Goal: Information Seeking & Learning: Check status

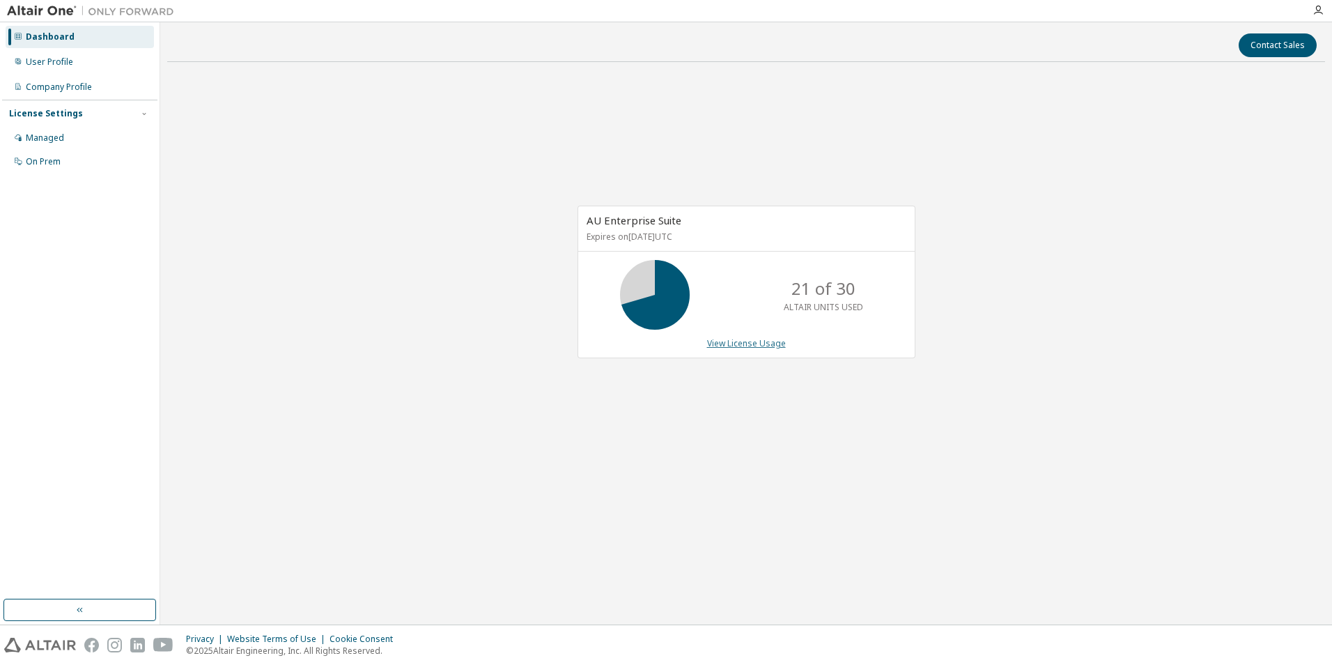
click at [729, 343] on link "View License Usage" at bounding box center [746, 343] width 79 height 12
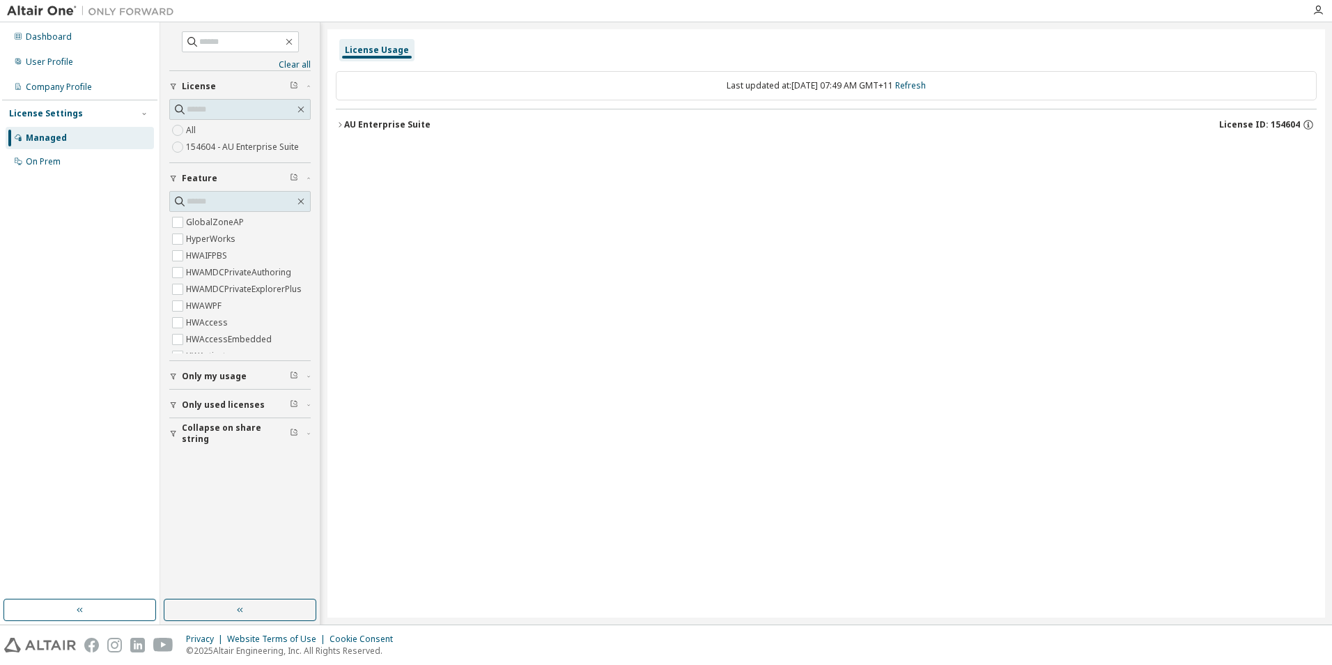
click at [356, 116] on button "AU Enterprise Suite License ID: 154604" at bounding box center [826, 124] width 981 height 31
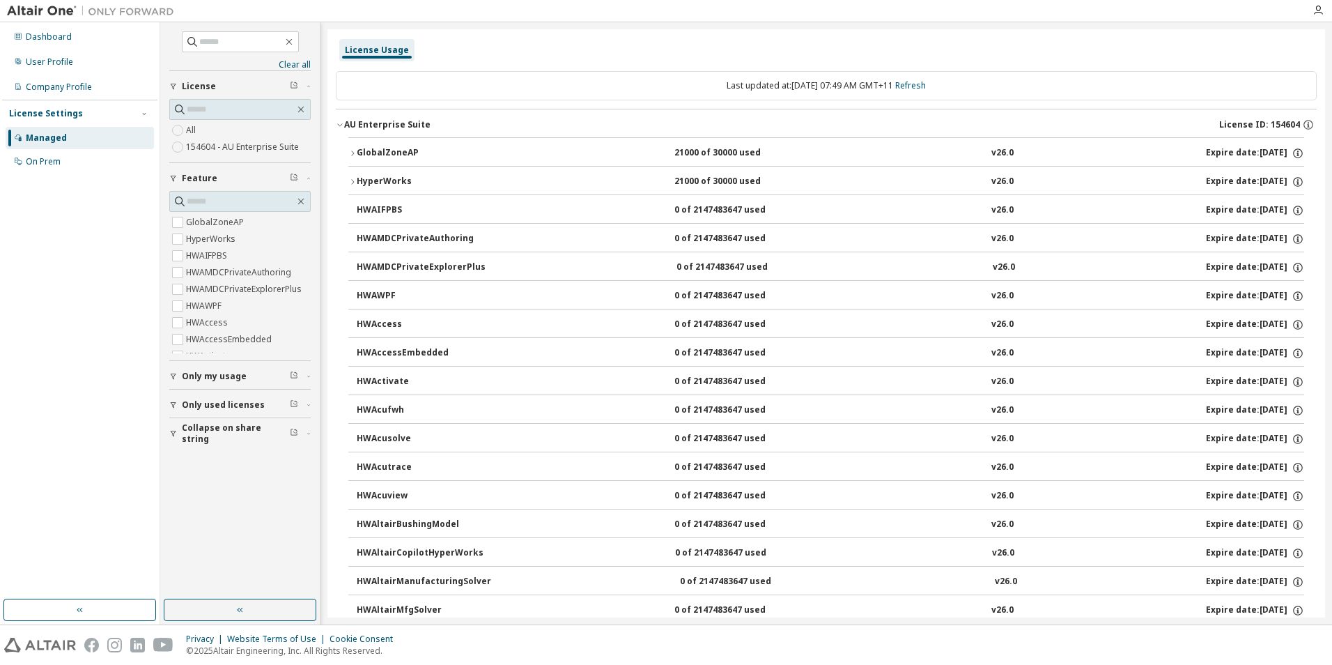
click at [378, 149] on div "GlobalZoneAP" at bounding box center [419, 153] width 125 height 13
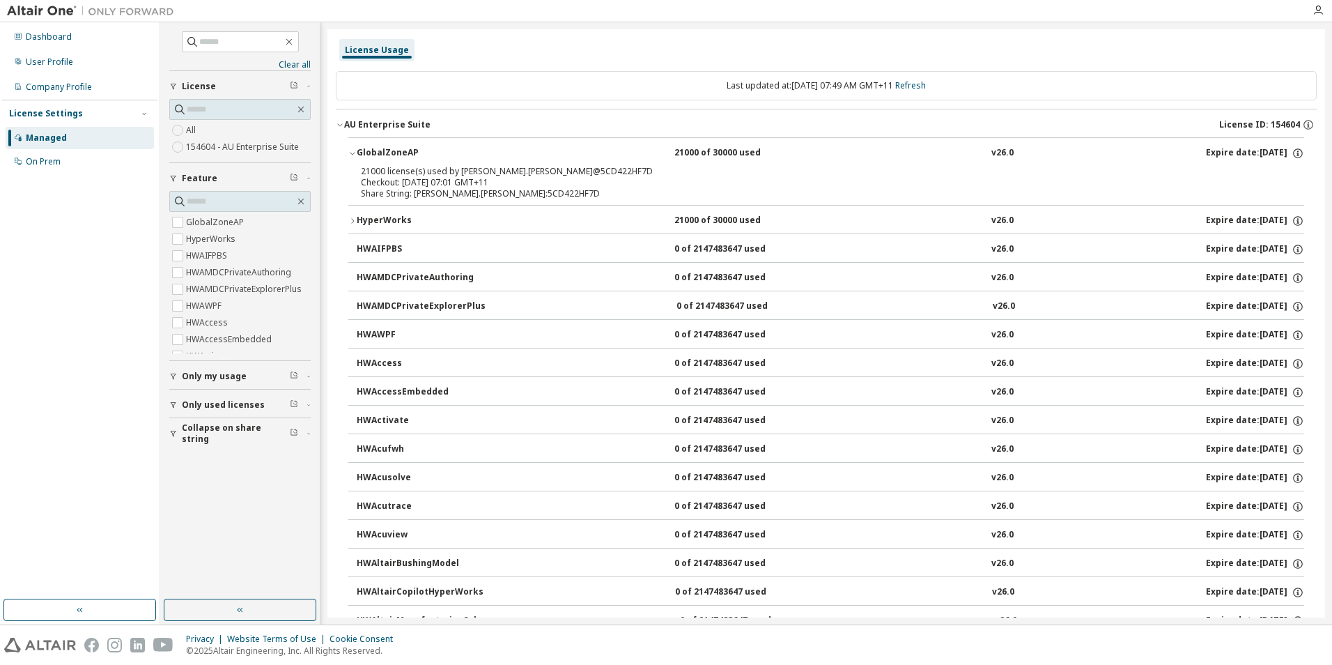
click at [381, 208] on button "HyperWorks 21000 of 30000 used v26.0 Expire date: [DATE]" at bounding box center [826, 221] width 956 height 31
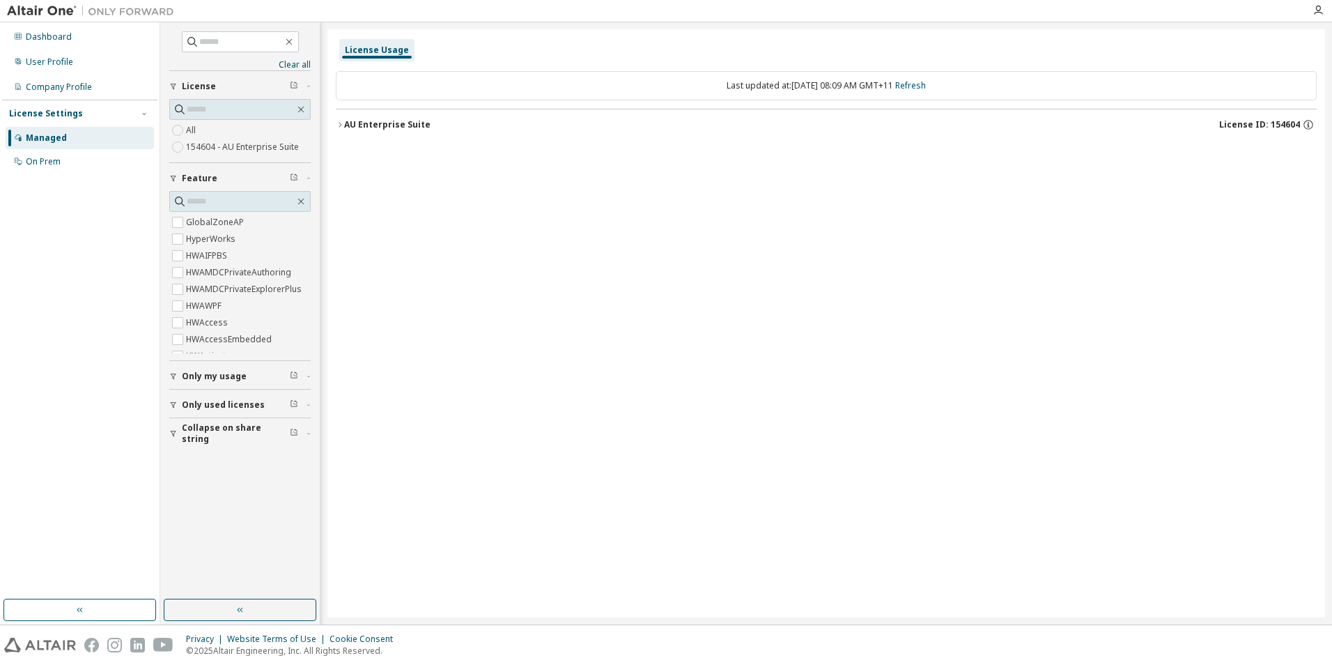
click at [359, 123] on div "AU Enterprise Suite" at bounding box center [387, 124] width 86 height 11
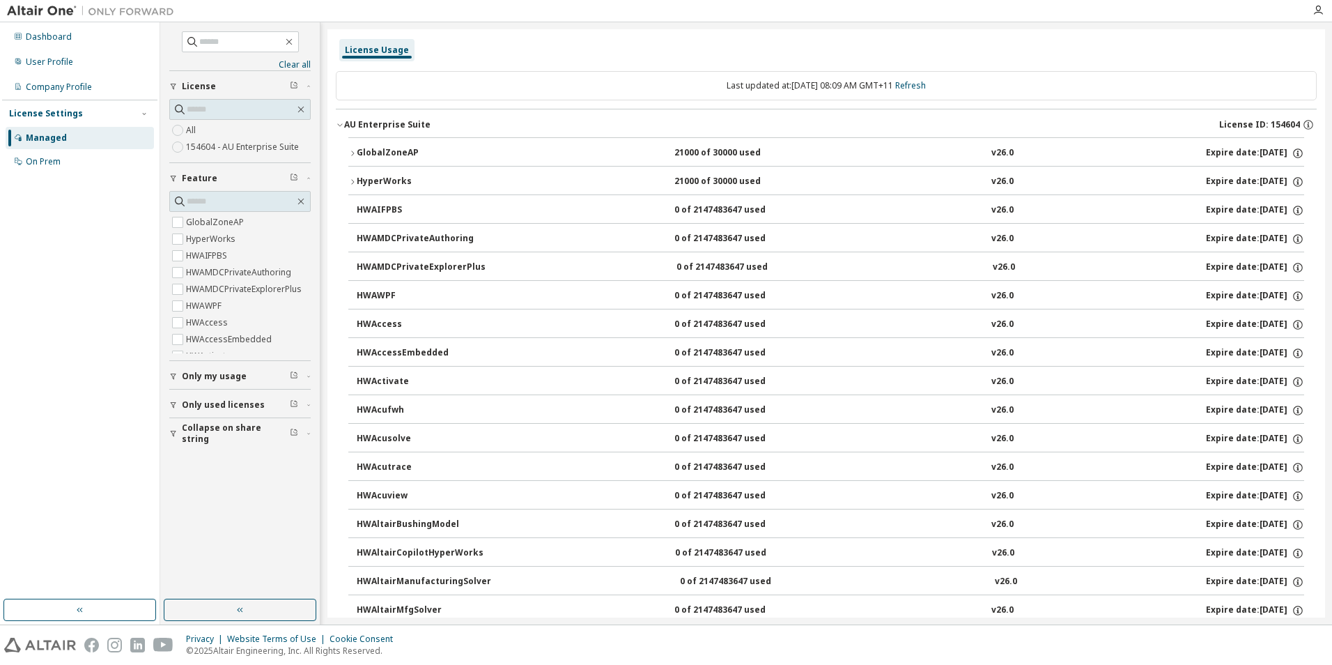
click at [364, 145] on button "GlobalZoneAP 21000 of 30000 used v26.0 Expire date: [DATE]" at bounding box center [826, 153] width 956 height 31
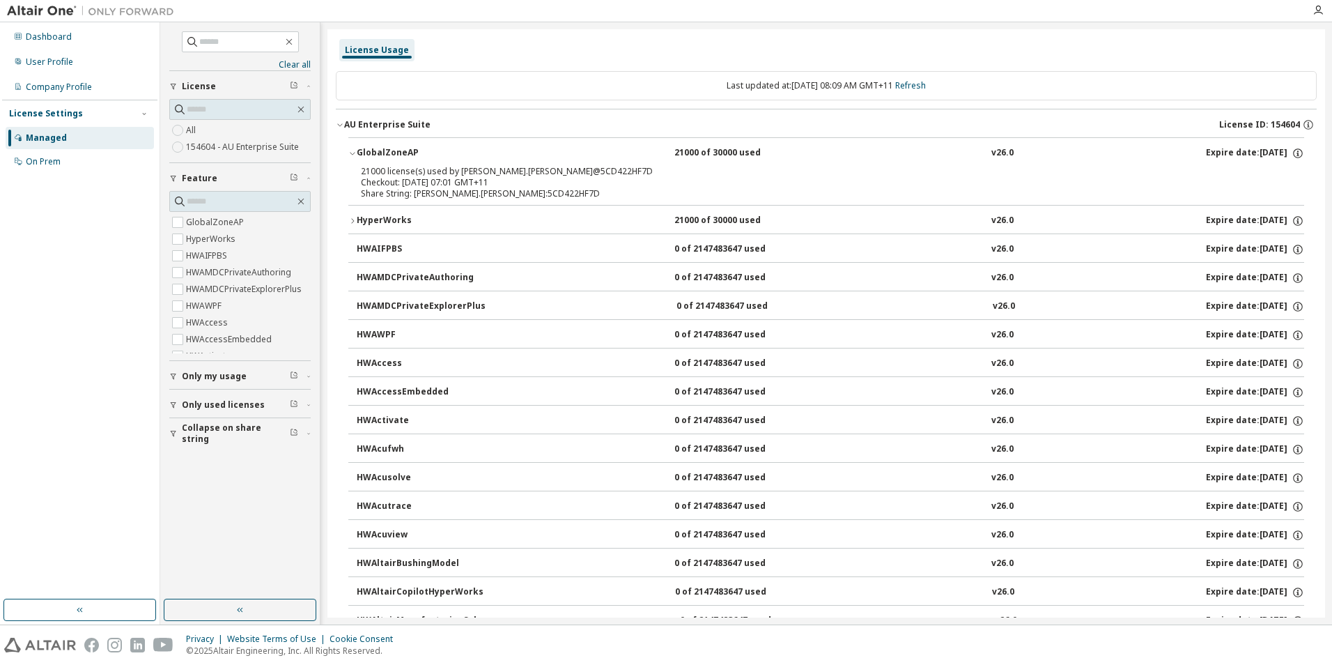
click at [400, 212] on button "HyperWorks 21000 of 30000 used v26.0 Expire date: [DATE]" at bounding box center [826, 221] width 956 height 31
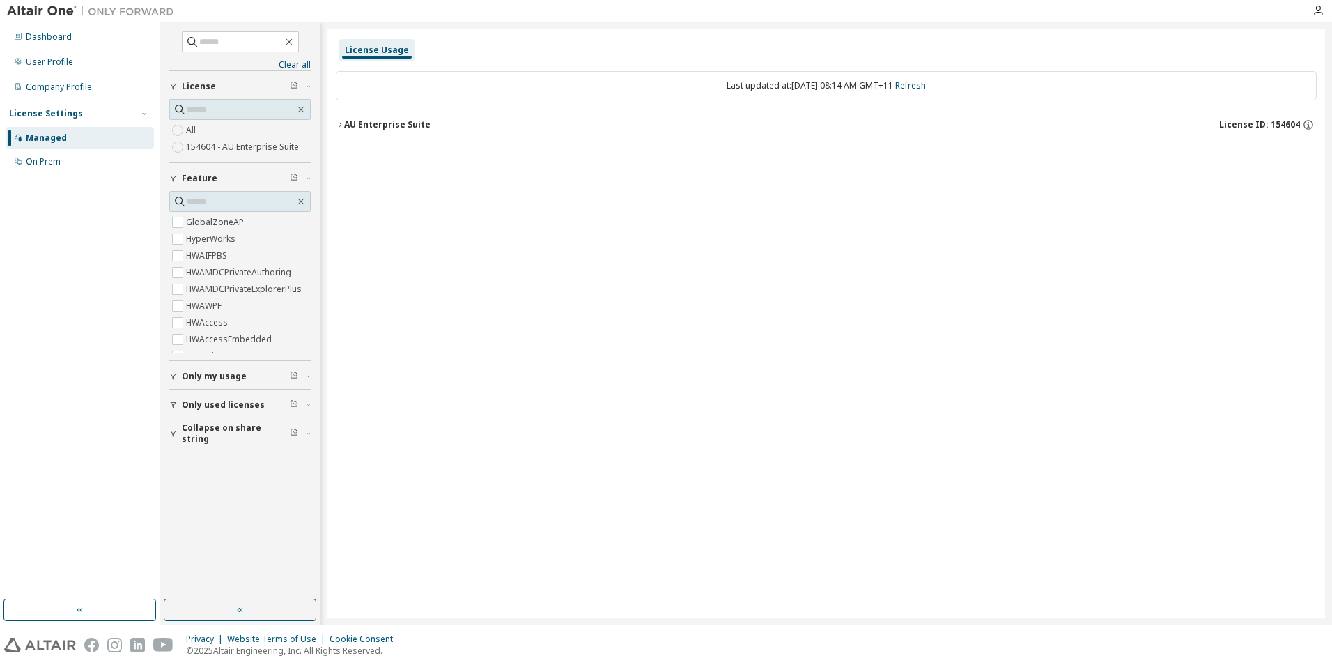
click at [379, 116] on button "AU Enterprise Suite License ID: 154604" at bounding box center [826, 124] width 981 height 31
click at [214, 143] on label "154604 - AU Enterprise Suite" at bounding box center [244, 147] width 116 height 17
click at [426, 123] on div "AU Enterprise Suite License ID: 154604" at bounding box center [830, 124] width 973 height 13
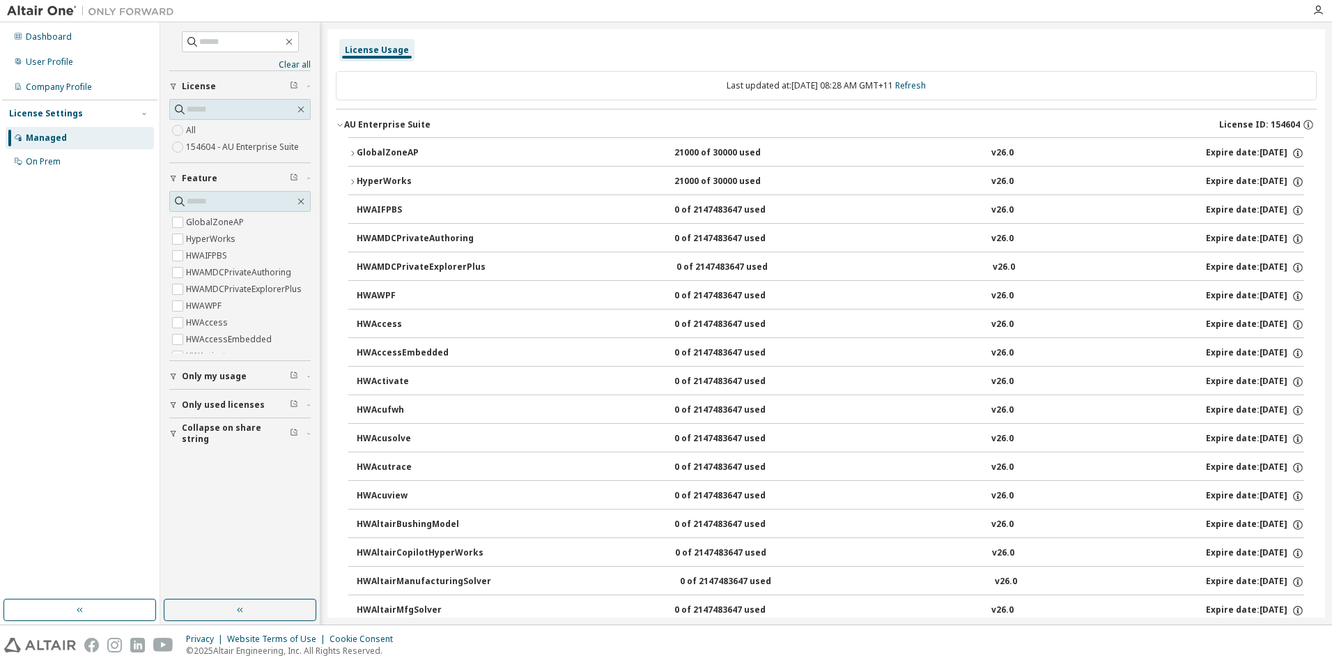
click at [404, 155] on div "GlobalZoneAP" at bounding box center [419, 153] width 125 height 13
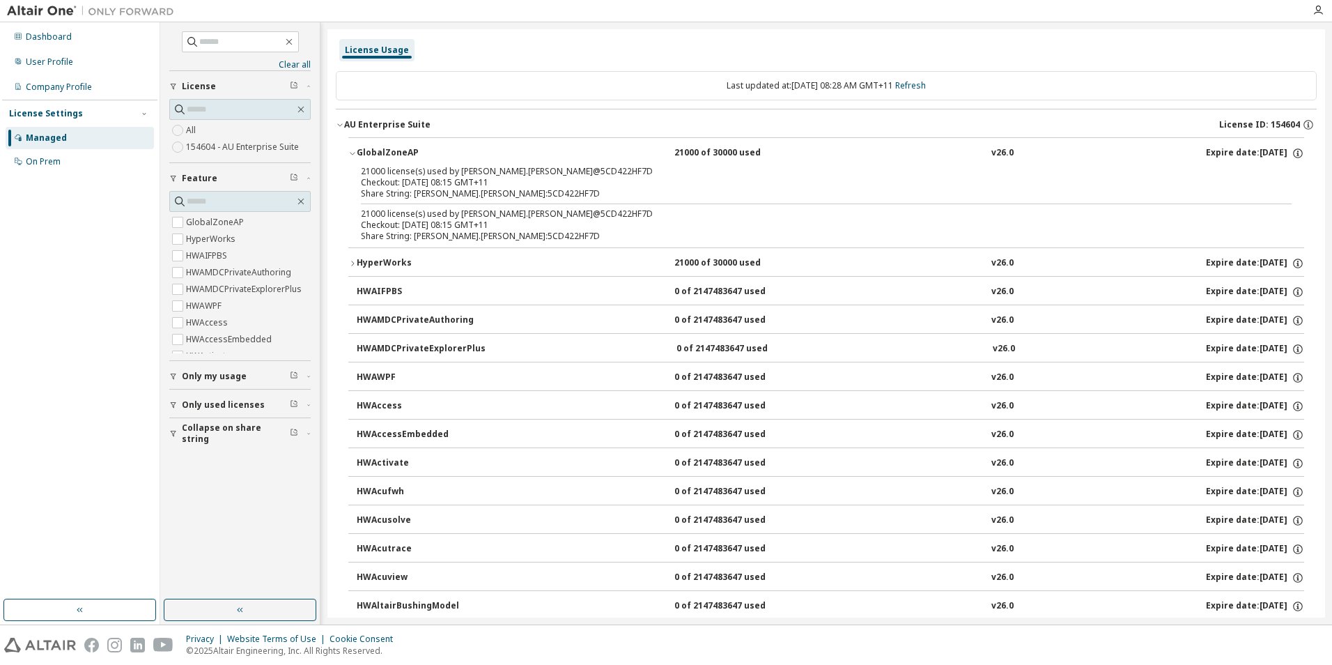
click at [396, 249] on button "HyperWorks 21000 of 30000 used v26.0 Expire date: [DATE]" at bounding box center [826, 263] width 956 height 31
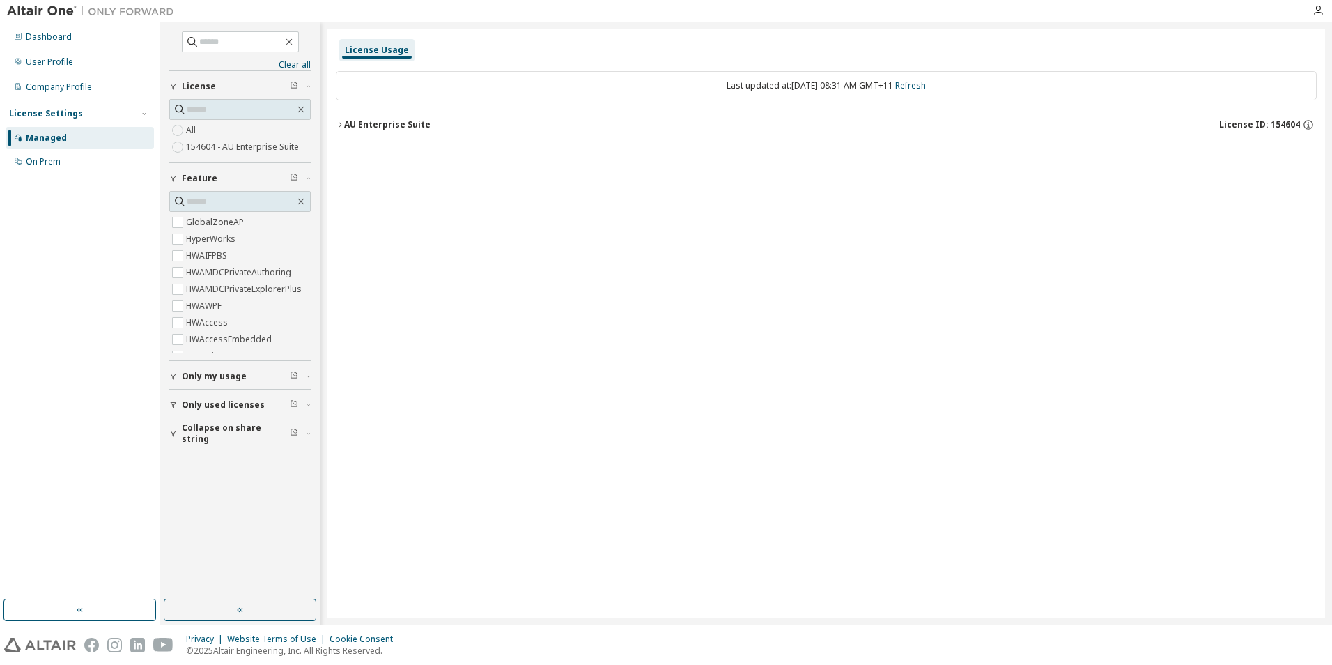
click at [346, 119] on div "AU Enterprise Suite" at bounding box center [387, 124] width 86 height 11
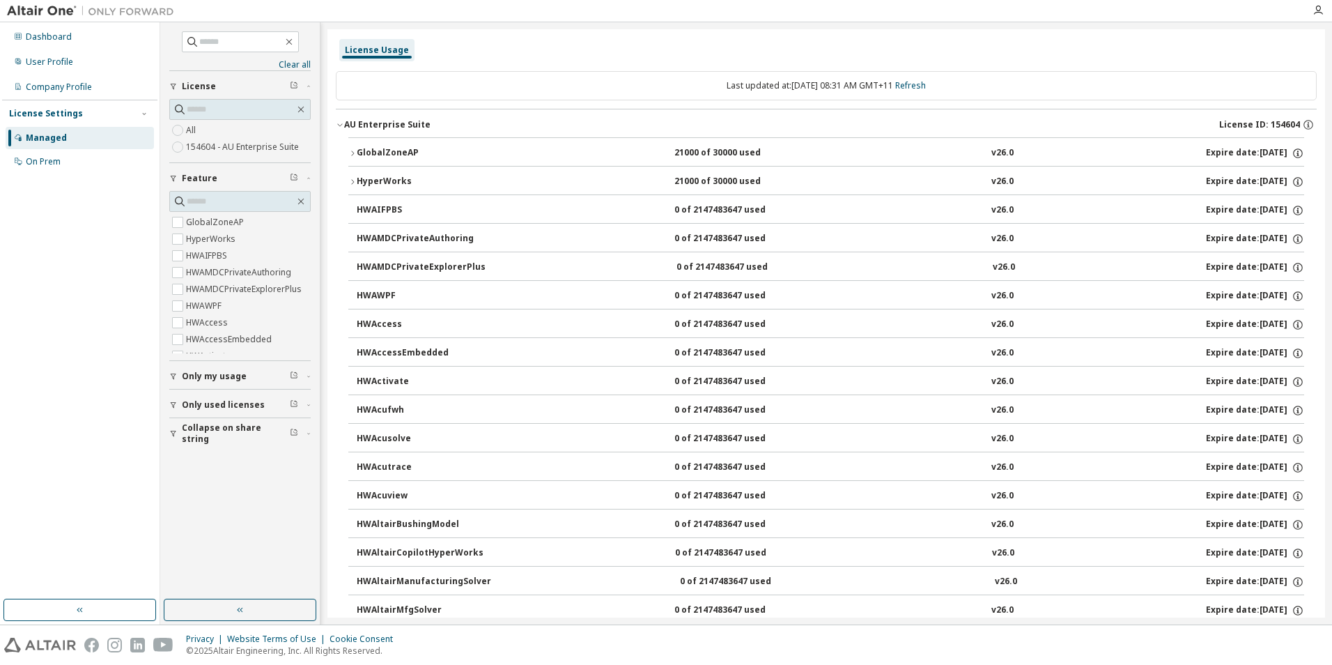
click at [382, 160] on button "GlobalZoneAP 21000 of 30000 used v26.0 Expire date: [DATE]" at bounding box center [826, 153] width 956 height 31
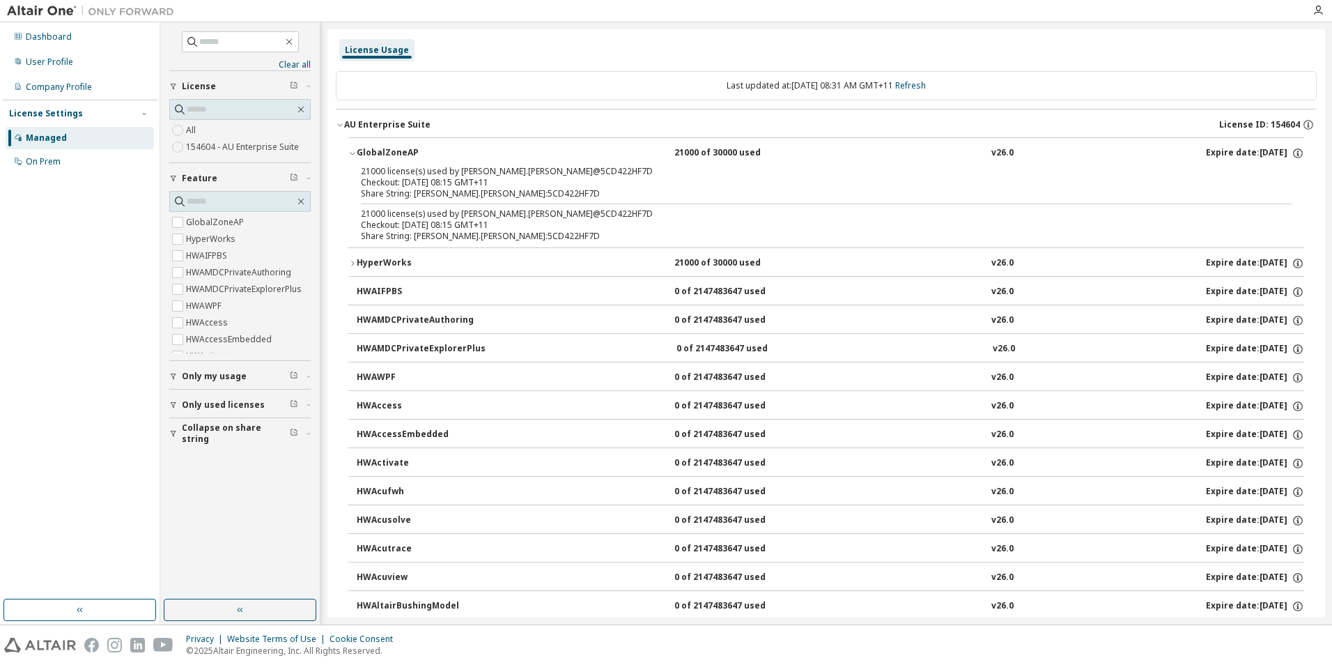
click at [396, 255] on button "HyperWorks 21000 of 30000 used v26.0 Expire date: [DATE]" at bounding box center [826, 263] width 956 height 31
